Goal: Check status: Check status

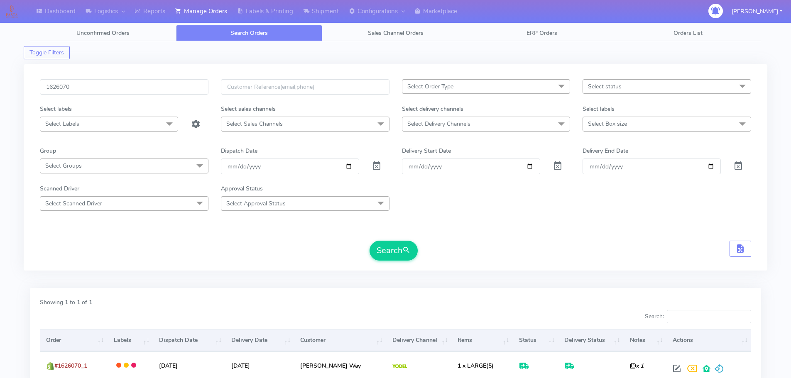
click at [175, 86] on input "1626070" at bounding box center [124, 86] width 169 height 15
click at [370, 241] on button "Search" at bounding box center [394, 251] width 48 height 20
click at [193, 86] on input "1625787" at bounding box center [124, 86] width 169 height 15
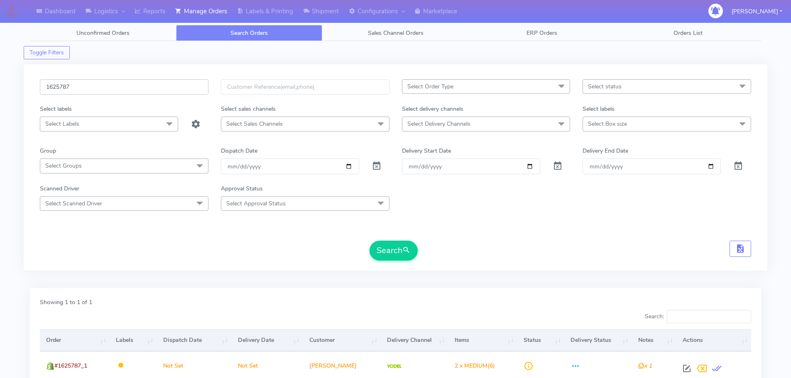
paste input "200"
type input "1622007"
click at [370, 241] on button "Search" at bounding box center [394, 251] width 48 height 20
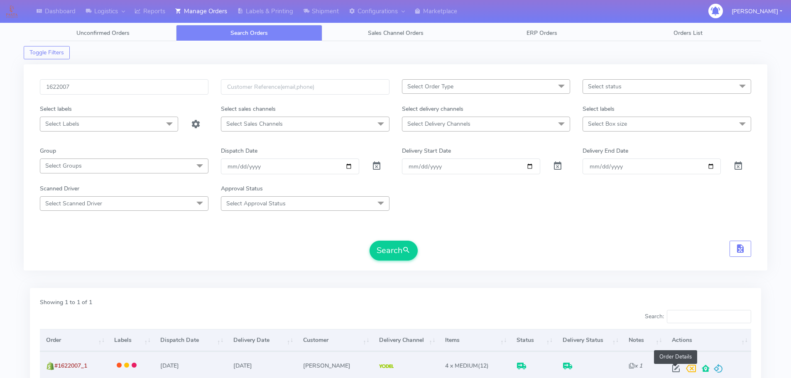
click at [674, 370] on span at bounding box center [676, 371] width 15 height 8
select select "5"
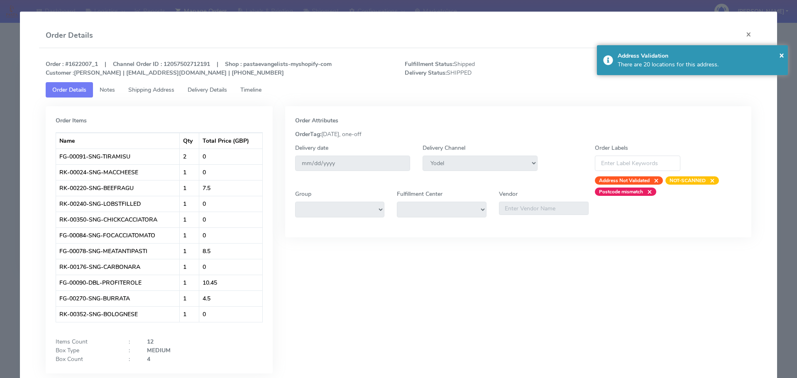
click at [204, 84] on link "Delivery Details" at bounding box center [207, 89] width 53 height 15
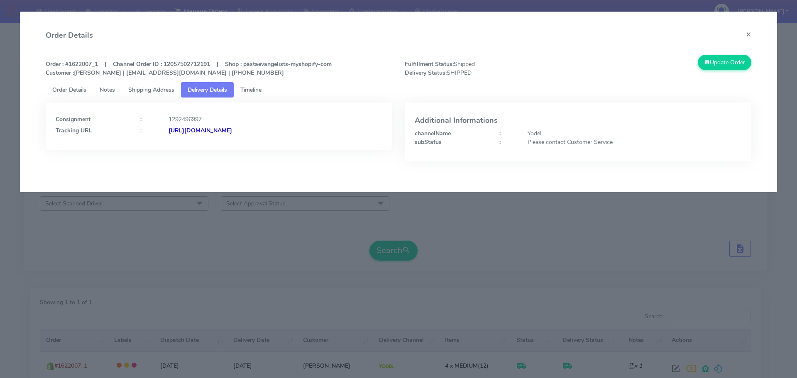
drag, startPoint x: 326, startPoint y: 139, endPoint x: 259, endPoint y: 143, distance: 67.4
click at [259, 143] on div "Consignment : 1292496997 Tracking URL : [URL][DOMAIN_NAME]" at bounding box center [219, 126] width 347 height 47
copy strong "JJD0002249960895745"
click at [119, 222] on modal-container "Order Details × Order : #1622007_1 | Channel Order ID : 12057502712191 | Shop :…" at bounding box center [398, 189] width 797 height 378
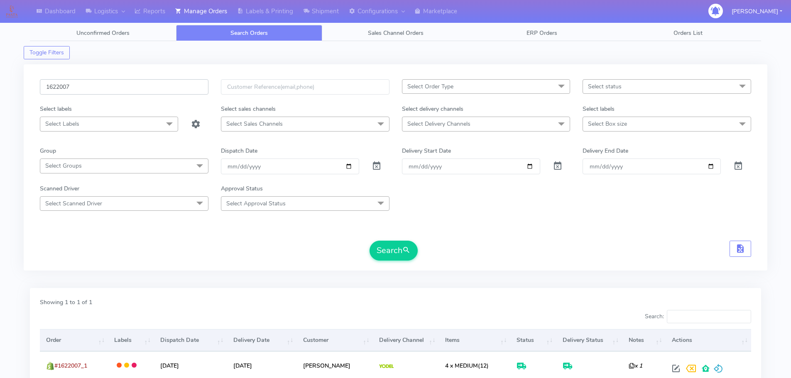
click at [168, 93] on input "1622007" at bounding box center [124, 86] width 169 height 15
paste input "4513"
type input "1624513"
click at [370, 241] on button "Search" at bounding box center [394, 251] width 48 height 20
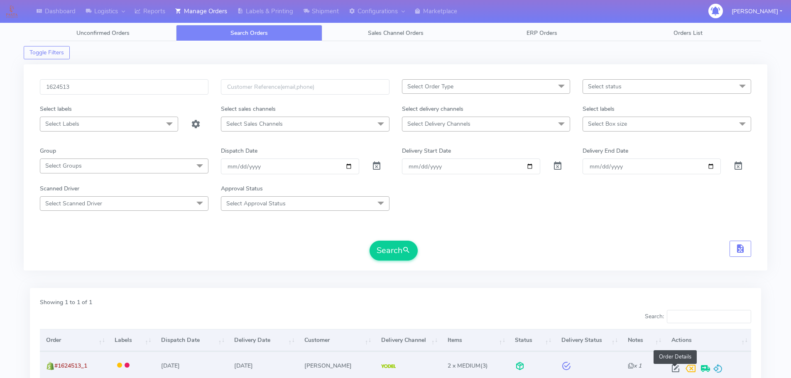
click at [678, 369] on span at bounding box center [675, 371] width 15 height 8
select select "5"
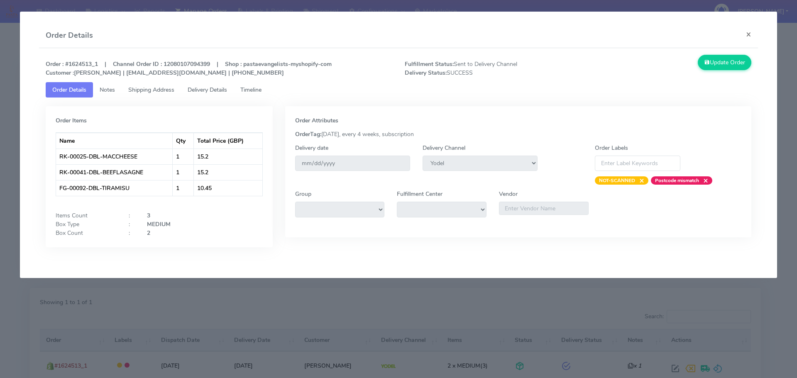
click at [215, 86] on span "Delivery Details" at bounding box center [207, 90] width 39 height 8
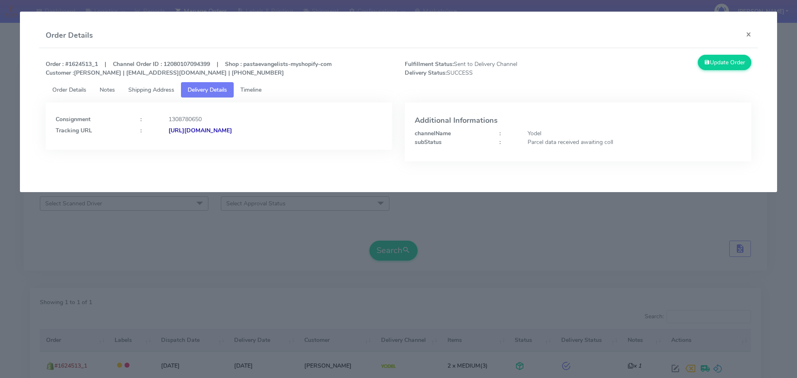
click at [219, 277] on modal-container "Order Details × Order : #1624513_1 | Channel Order ID : 12080107094399 | Shop :…" at bounding box center [398, 189] width 797 height 378
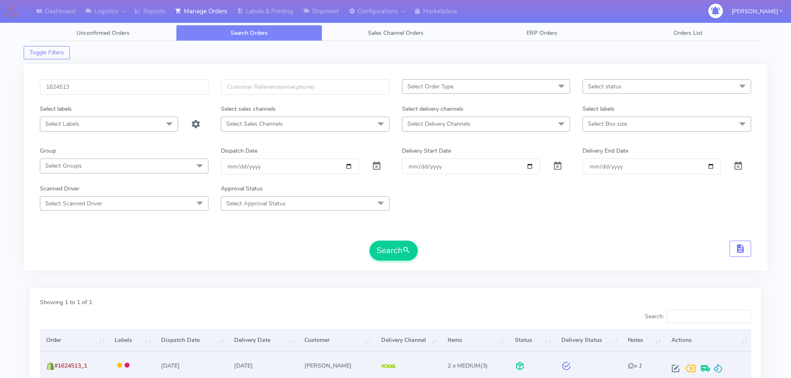
click at [666, 366] on td at bounding box center [708, 366] width 86 height 28
click at [670, 367] on span at bounding box center [675, 371] width 15 height 8
select select "5"
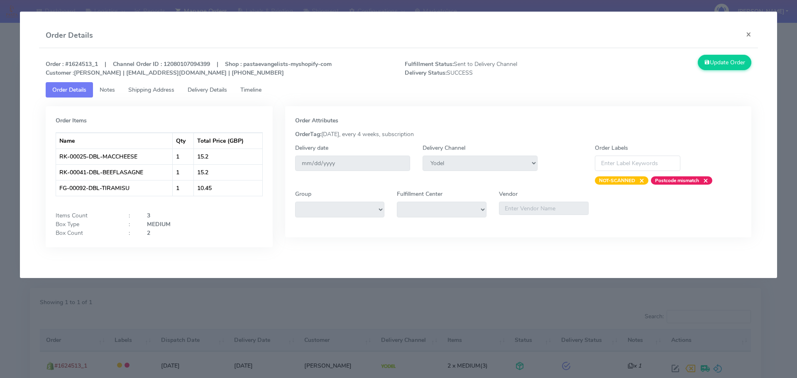
click at [225, 91] on span "Delivery Details" at bounding box center [207, 90] width 39 height 8
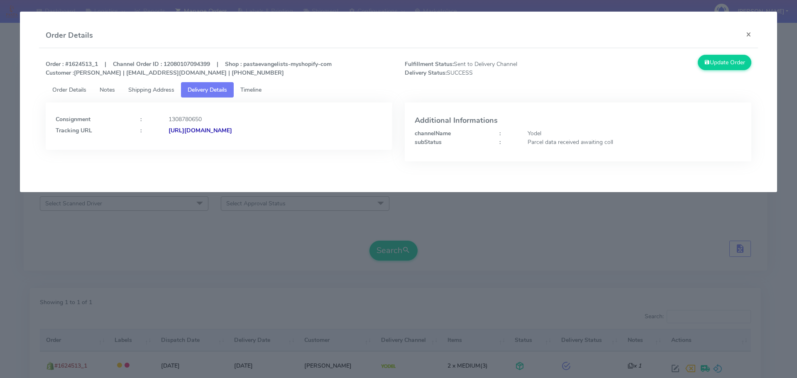
click at [299, 269] on modal-container "Order Details × Order : #1624513_1 | Channel Order ID : 12080107094399 | Shop :…" at bounding box center [398, 189] width 797 height 378
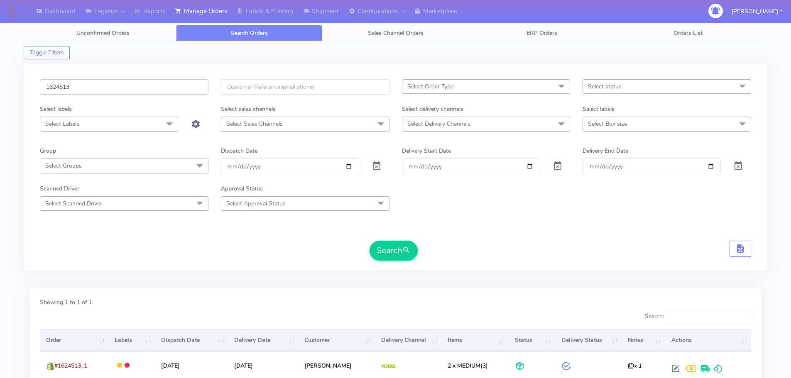
click at [174, 88] on input "1624513" at bounding box center [124, 86] width 169 height 15
paste input "3659"
type input "1623659"
click at [370, 241] on button "Search" at bounding box center [394, 251] width 48 height 20
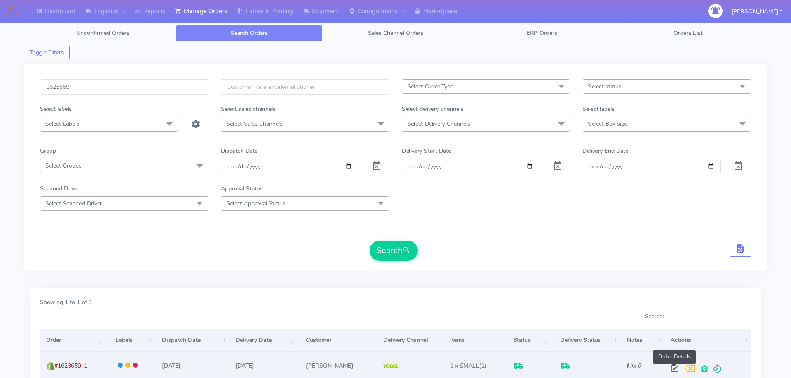
click at [669, 367] on span at bounding box center [674, 371] width 15 height 8
select select "5"
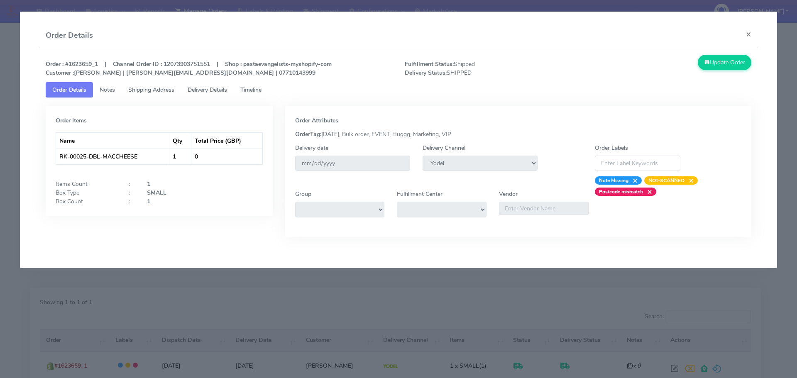
click at [217, 83] on link "Delivery Details" at bounding box center [207, 89] width 53 height 15
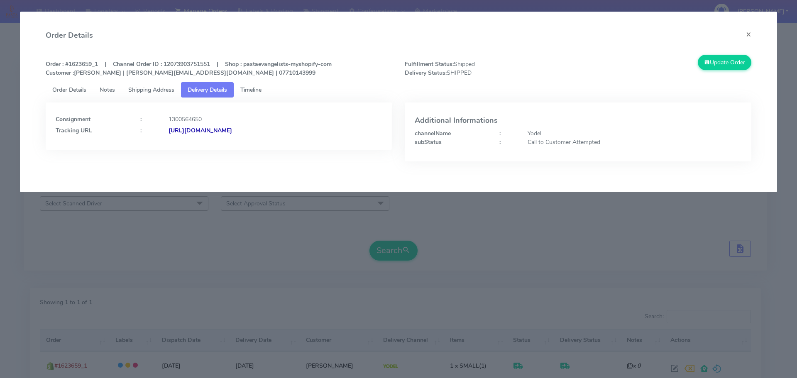
drag, startPoint x: 345, startPoint y: 143, endPoint x: 324, endPoint y: 145, distance: 21.7
click at [325, 145] on div "Consignment : 1300564650 Tracking URL : [URL][DOMAIN_NAME]" at bounding box center [219, 126] width 347 height 47
click at [278, 219] on modal-container "Order Details × Order : #1623659_1 | Channel Order ID : 12073903751551 | Shop :…" at bounding box center [398, 189] width 797 height 378
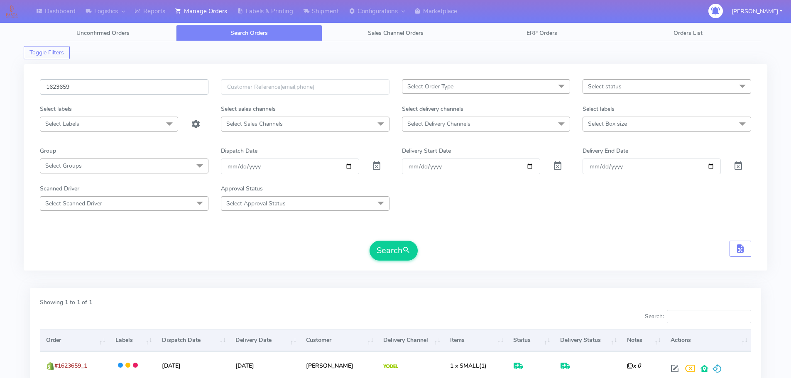
click at [168, 88] on input "1623659" at bounding box center [124, 86] width 169 height 15
paste input "913"
type input "1623913"
click at [370, 241] on button "Search" at bounding box center [394, 251] width 48 height 20
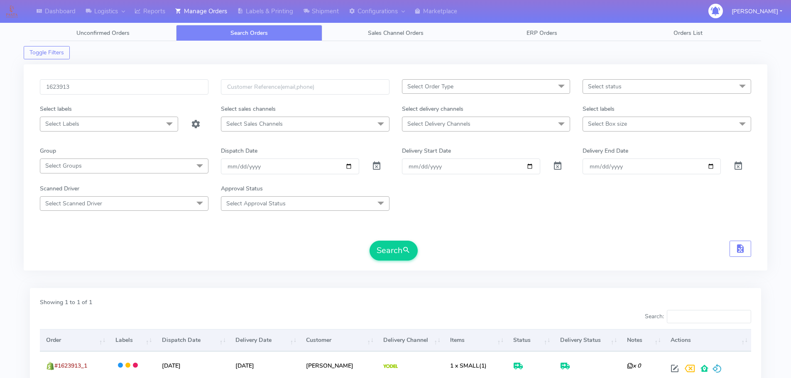
click at [584, 265] on div "1623913 Select Order Type Select All MEALS ATAVI One Off Pasta Club Gift Kit Ev…" at bounding box center [396, 172] width 724 height 186
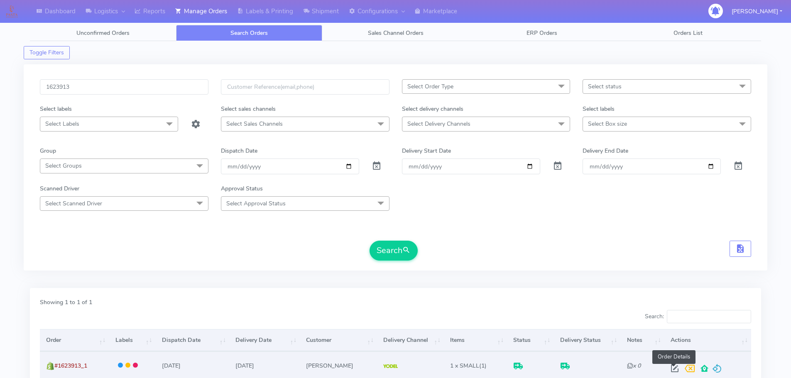
click at [677, 367] on span at bounding box center [674, 371] width 15 height 8
select select "5"
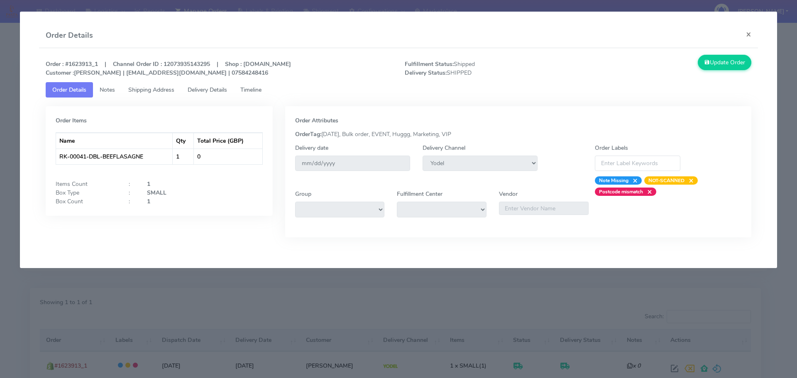
click at [221, 88] on span "Delivery Details" at bounding box center [207, 90] width 39 height 8
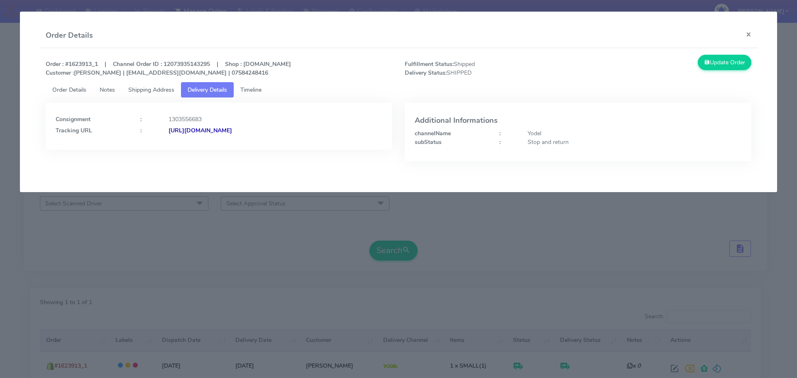
drag, startPoint x: 325, startPoint y: 143, endPoint x: 259, endPoint y: 143, distance: 65.6
click at [259, 143] on div "Consignment : 1303556683 Tracking URL : [URL][DOMAIN_NAME]" at bounding box center [219, 126] width 347 height 47
copy strong "JJD0002249960899201"
